Goal: Transaction & Acquisition: Purchase product/service

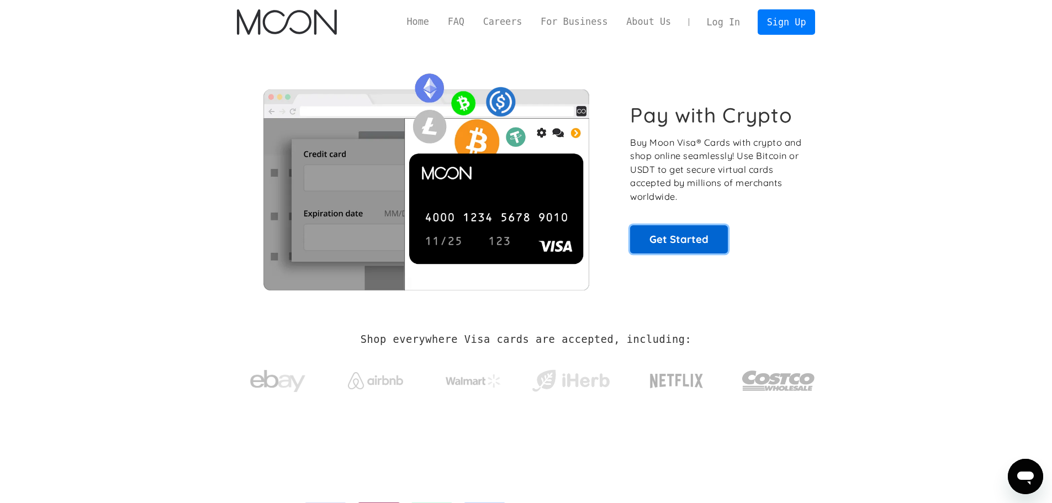
click at [674, 246] on link "Get Started" at bounding box center [679, 239] width 98 height 28
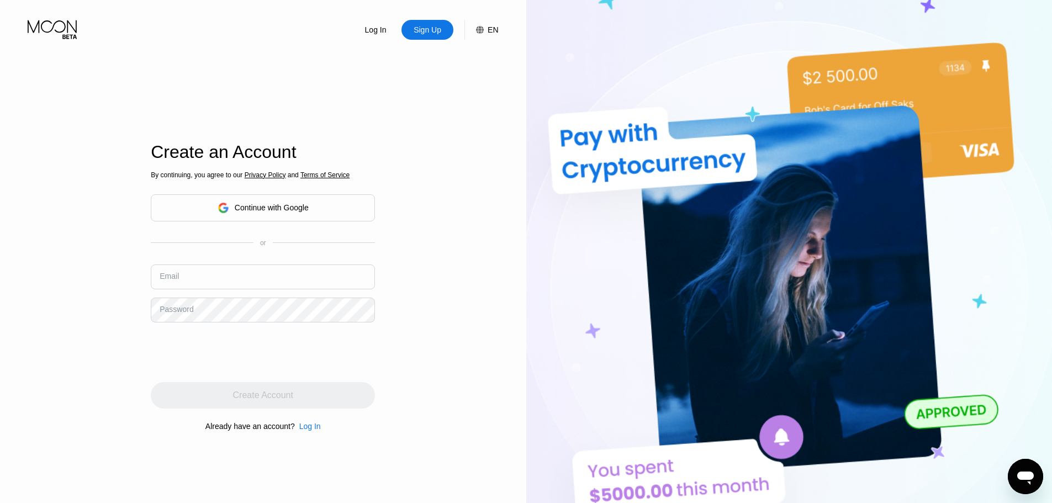
click at [342, 213] on div "Continue with Google" at bounding box center [263, 207] width 224 height 27
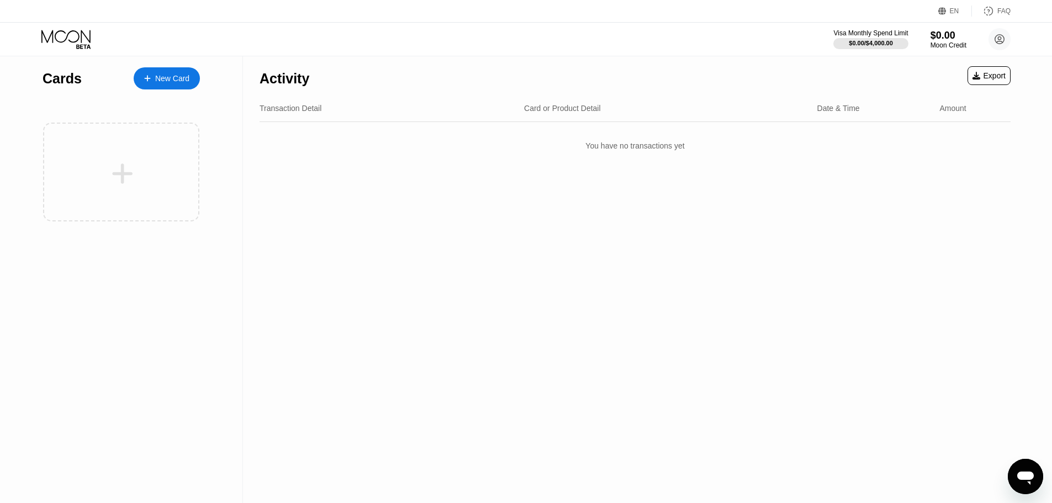
click at [172, 80] on div "New Card" at bounding box center [172, 78] width 34 height 9
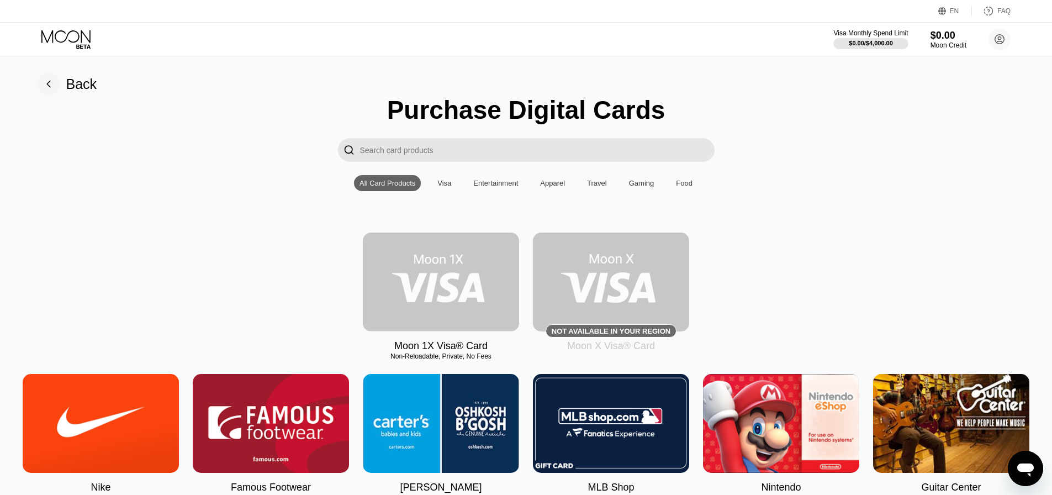
click at [473, 310] on img at bounding box center [441, 281] width 156 height 99
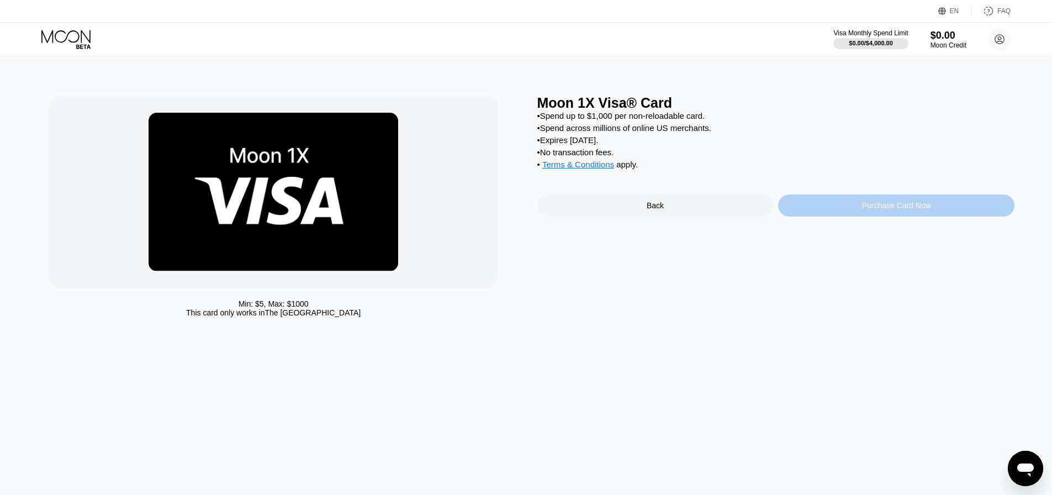
click at [817, 215] on div "Purchase Card Now" at bounding box center [896, 205] width 236 height 22
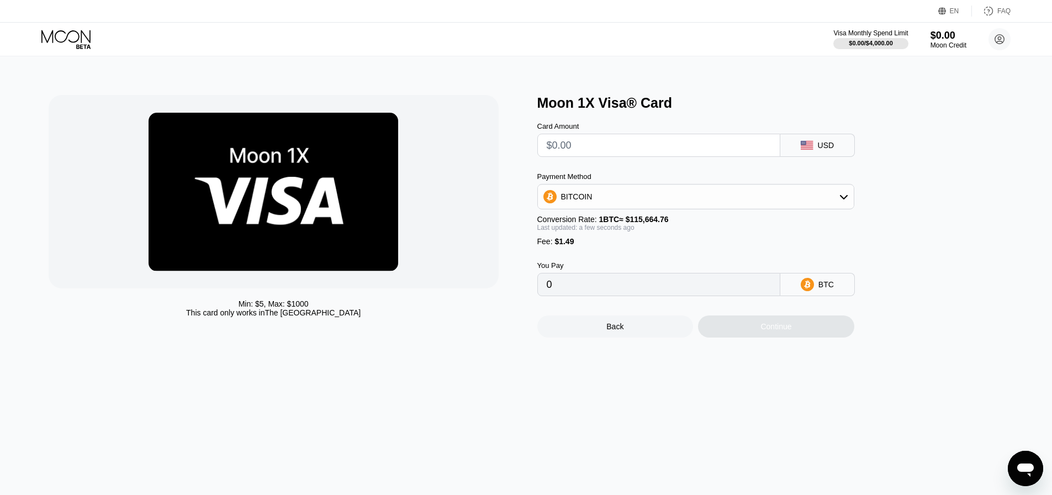
click at [654, 154] on input "text" at bounding box center [658, 145] width 224 height 22
type input "$1"
type input "0.00002153"
type input "$11"
type input "0.00010799"
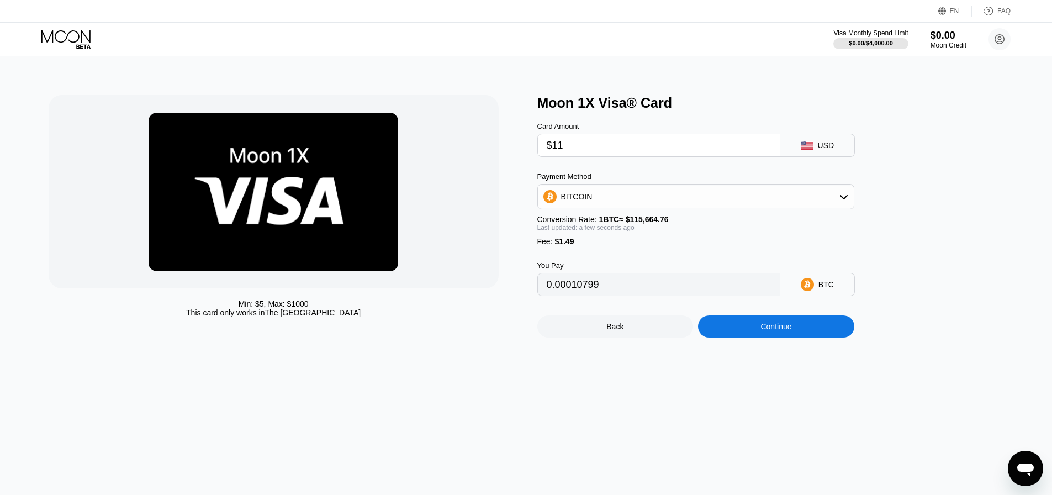
type input "$11"
click at [771, 331] on div "Continue" at bounding box center [775, 326] width 31 height 9
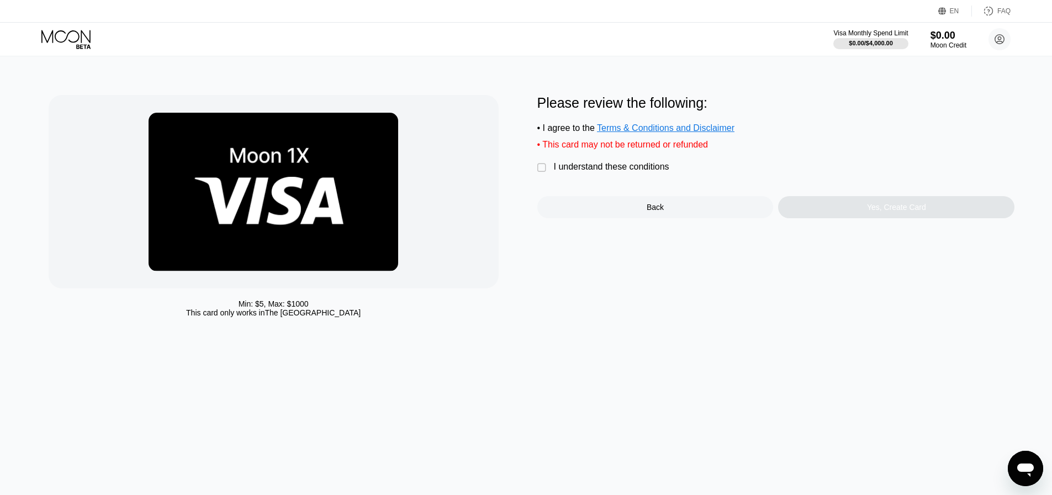
click at [601, 168] on div "I understand these conditions" at bounding box center [611, 167] width 115 height 10
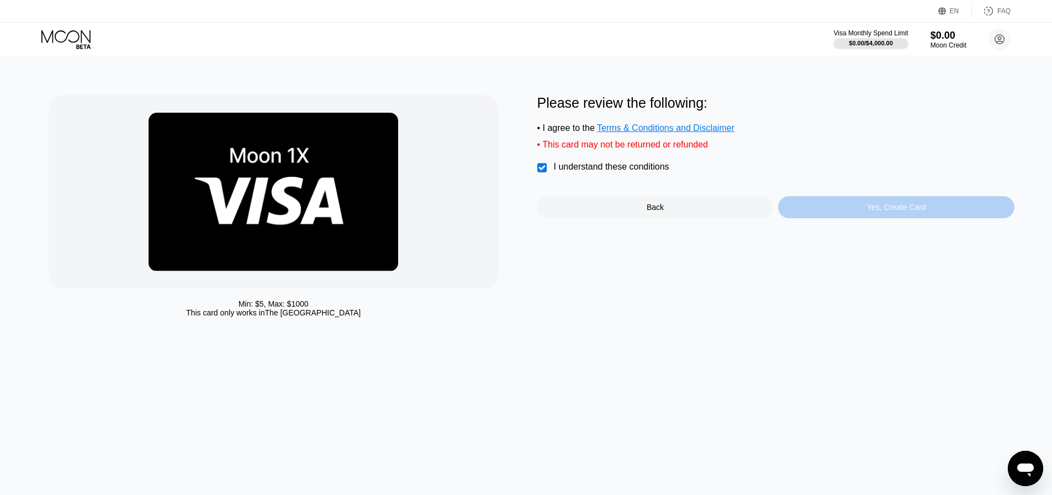
click at [856, 218] on div "Yes, Create Card" at bounding box center [896, 207] width 236 height 22
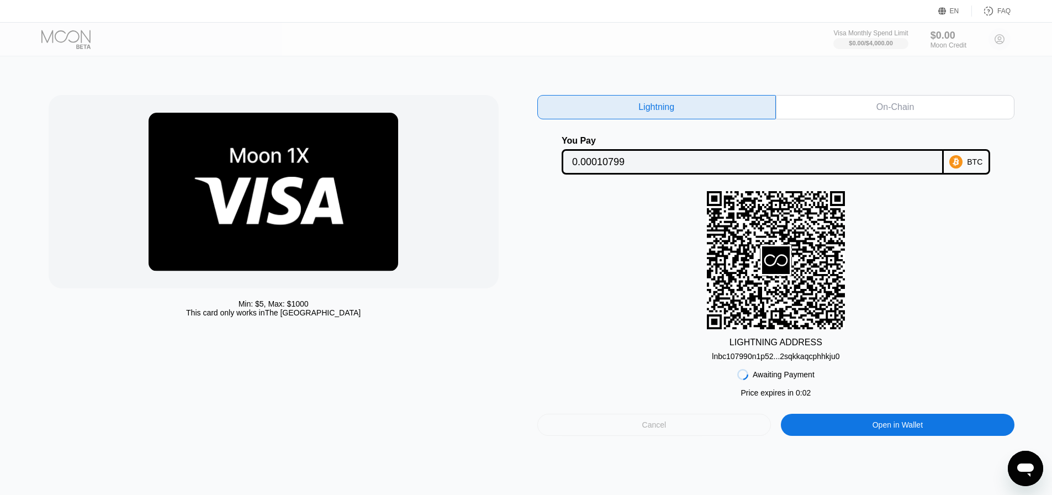
click at [702, 427] on div "Cancel" at bounding box center [654, 424] width 234 height 22
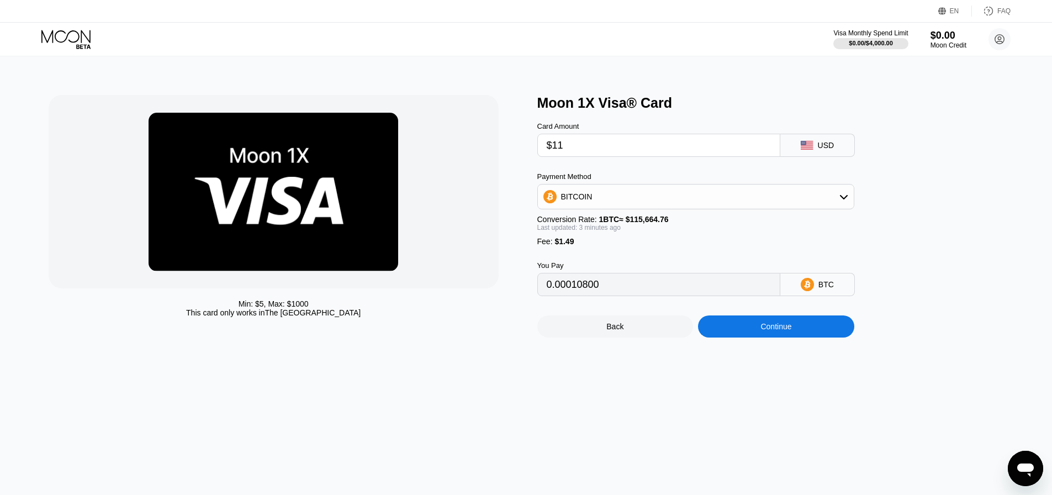
click at [777, 337] on div "Continue" at bounding box center [776, 326] width 156 height 22
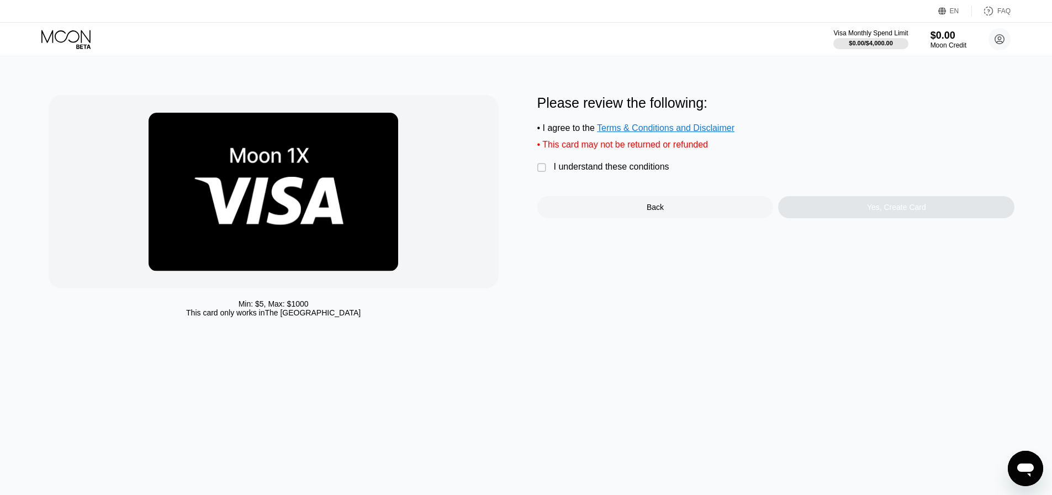
click at [638, 171] on div "I understand these conditions" at bounding box center [611, 167] width 115 height 10
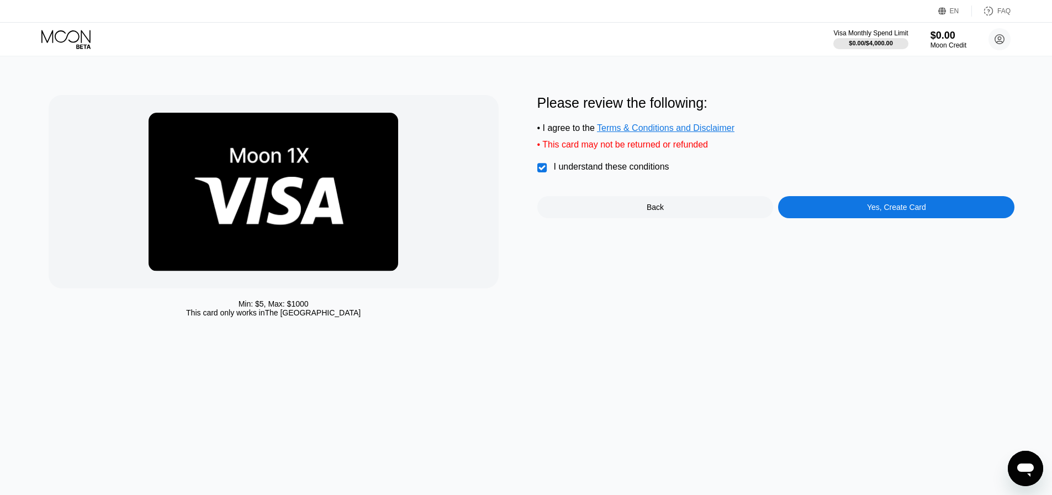
click at [894, 218] on div "Yes, Create Card" at bounding box center [896, 207] width 236 height 22
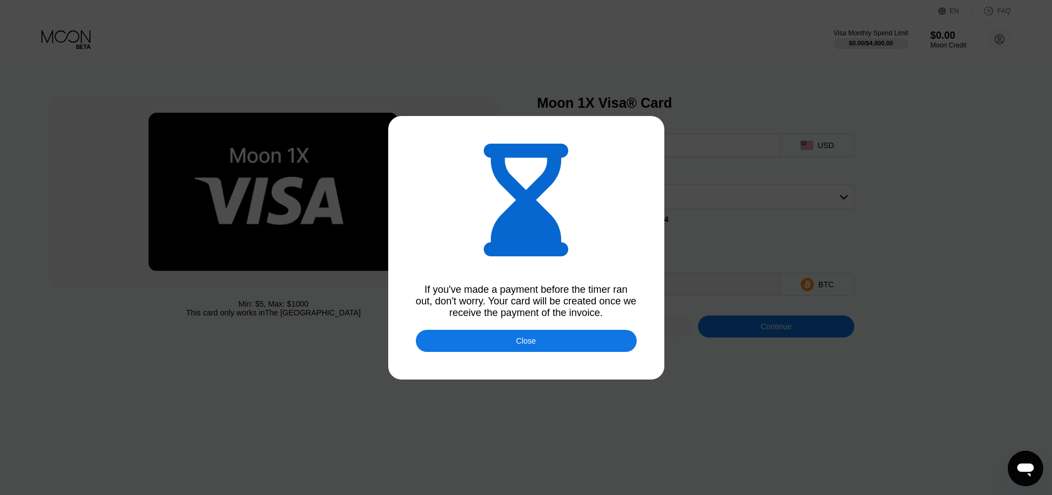
click at [571, 343] on div "Close" at bounding box center [526, 341] width 221 height 22
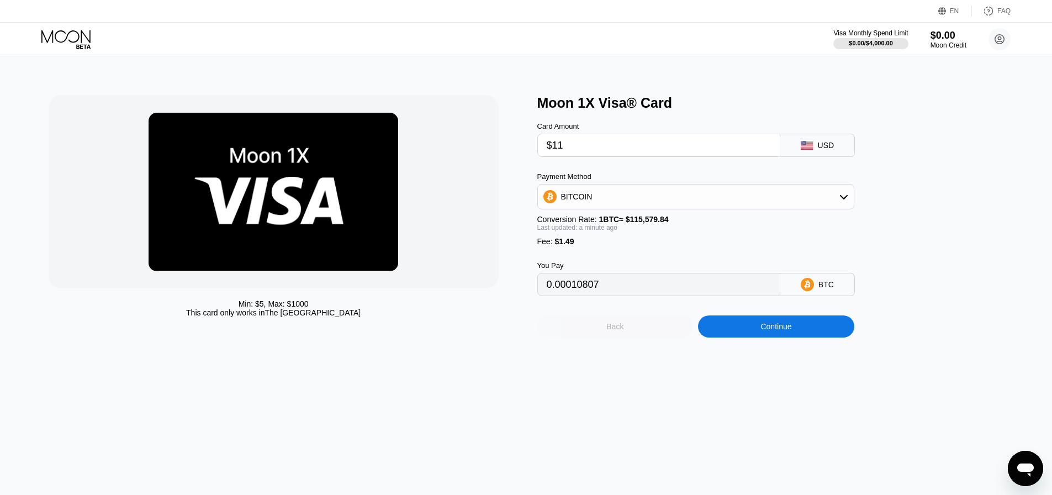
click at [618, 331] on div "Back" at bounding box center [614, 326] width 17 height 9
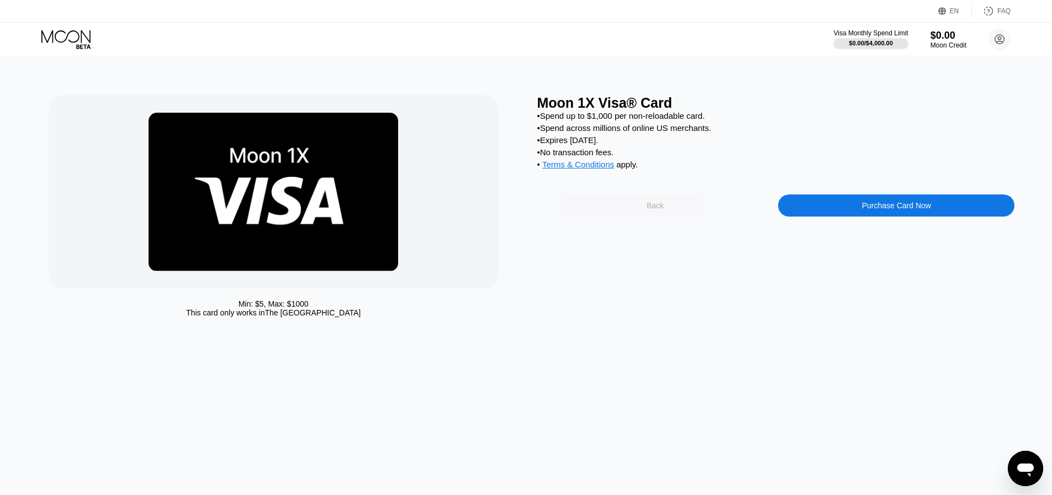
click at [707, 216] on div "Back" at bounding box center [655, 205] width 236 height 22
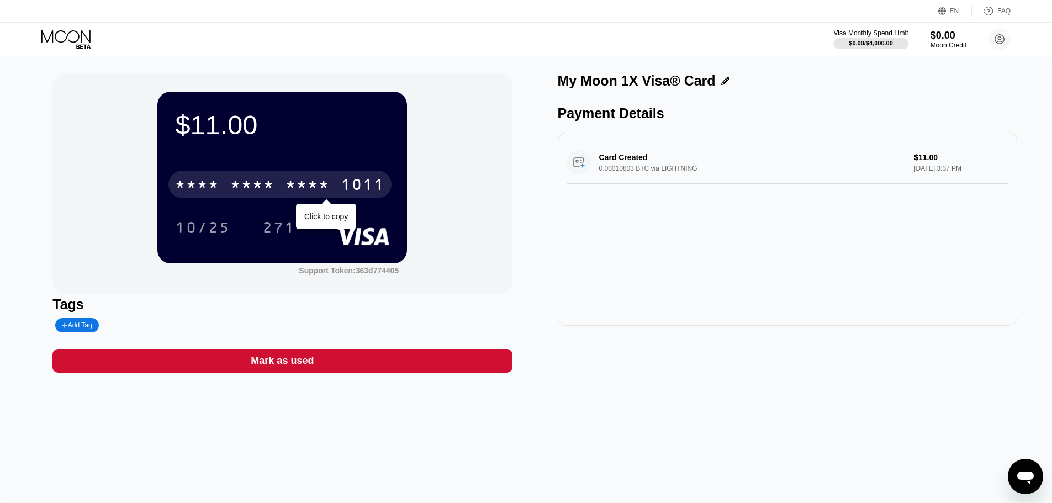
click at [306, 184] on div "* * * *" at bounding box center [307, 186] width 44 height 18
click at [312, 187] on div "2781" at bounding box center [307, 186] width 44 height 18
click at [312, 183] on div "* * * *" at bounding box center [307, 186] width 44 height 18
